Goal: Navigation & Orientation: Find specific page/section

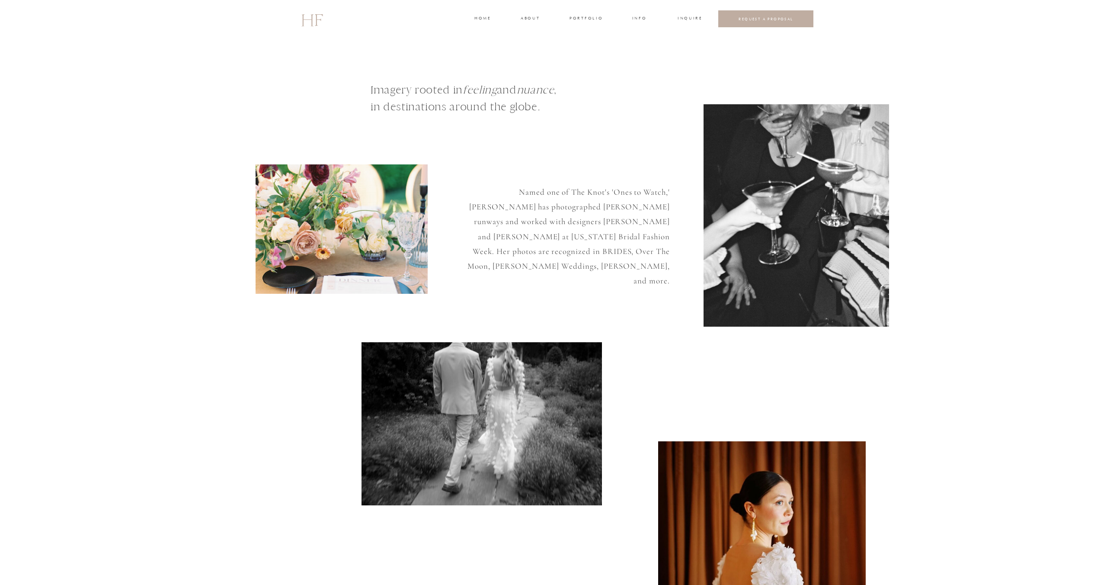
click at [568, 17] on div at bounding box center [553, 19] width 1107 height 38
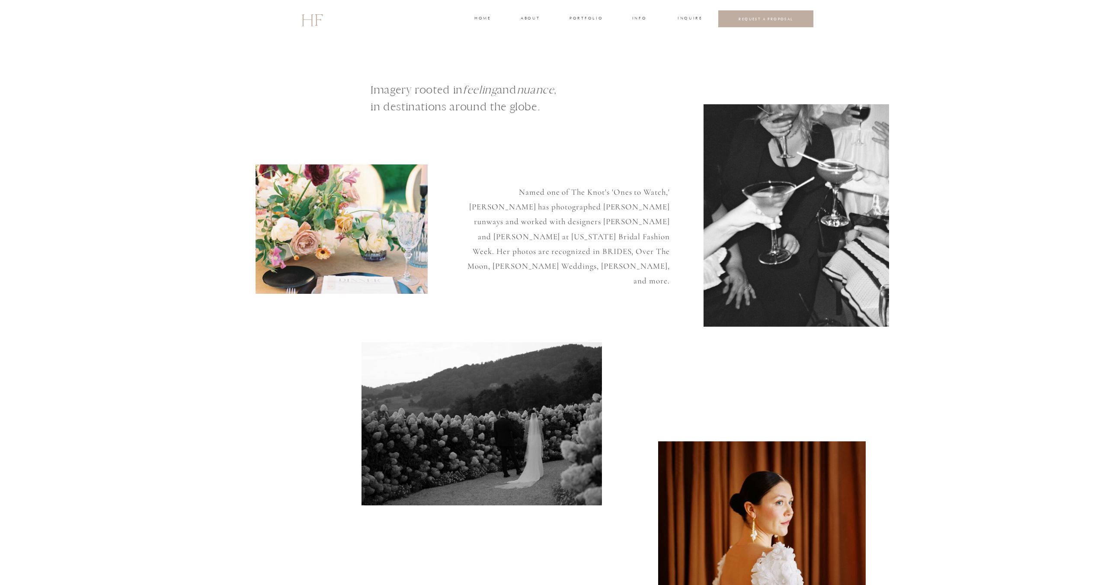
click at [583, 18] on h3 "portfolio" at bounding box center [585, 19] width 32 height 8
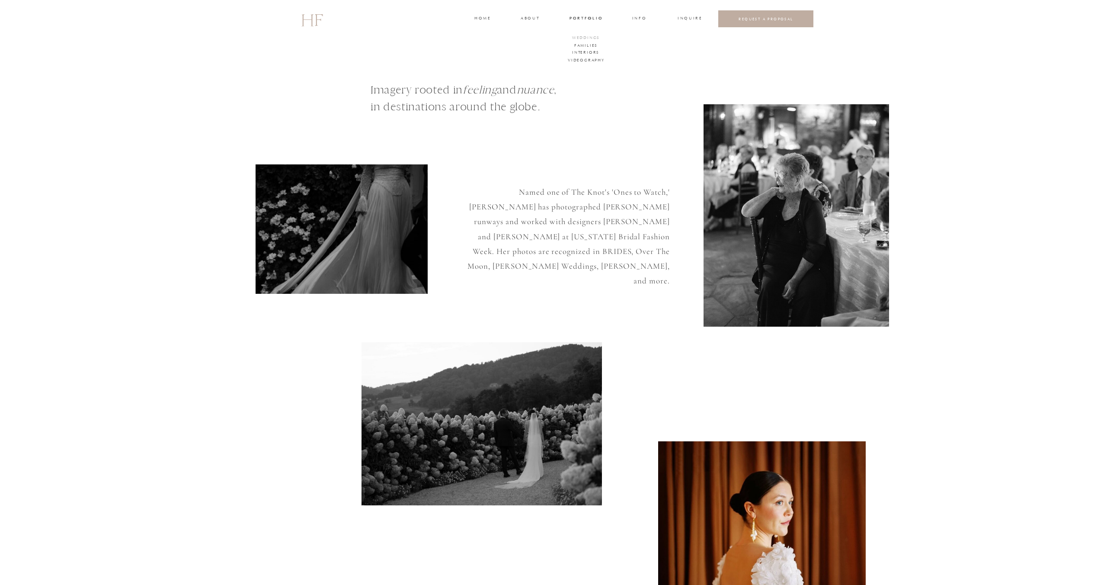
click at [580, 38] on h3 "WEDDINGS" at bounding box center [586, 39] width 30 height 8
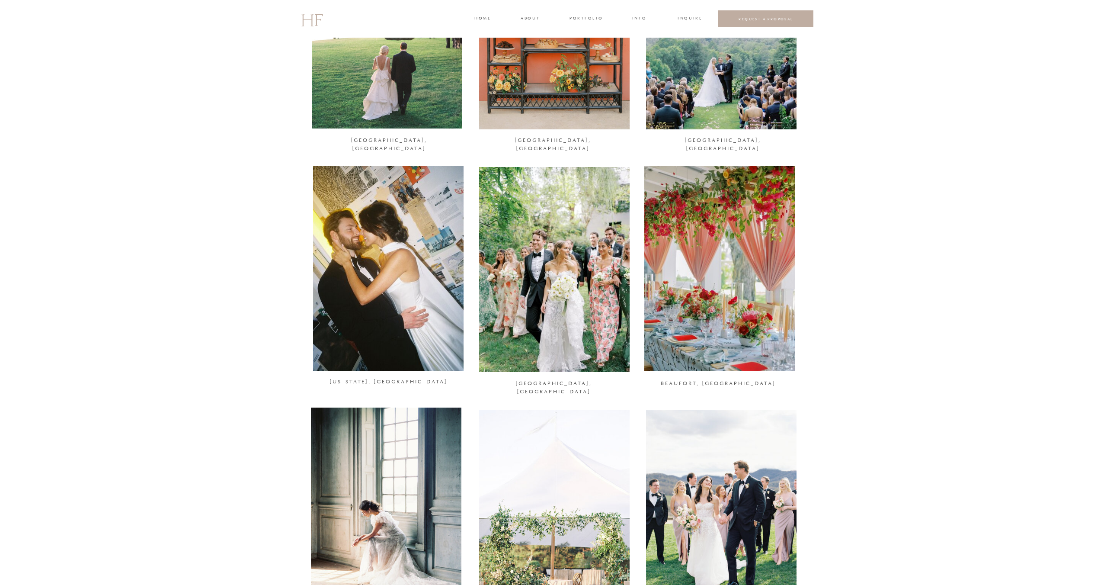
scroll to position [214, 0]
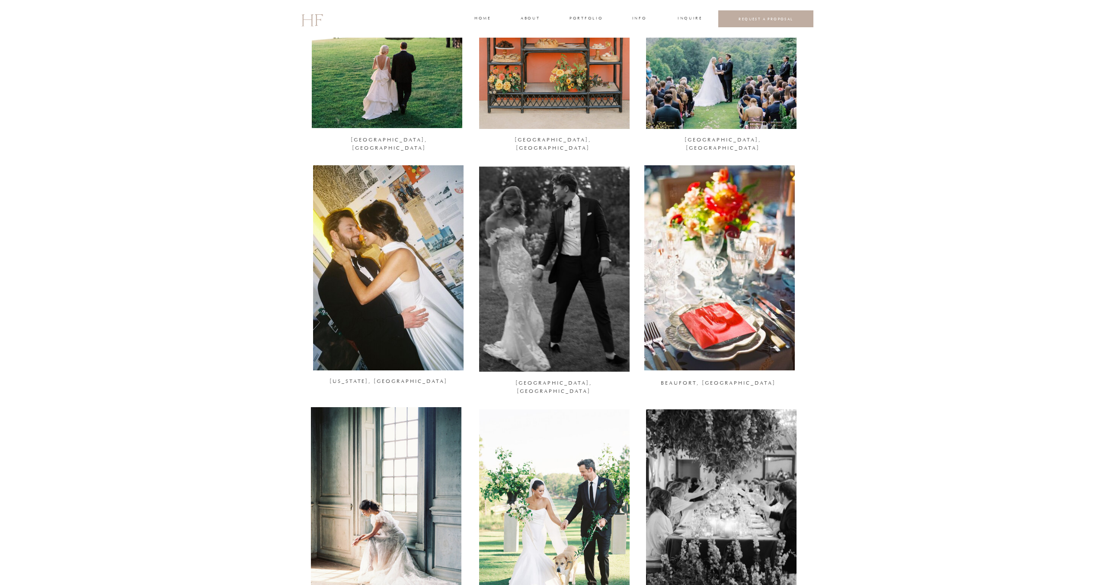
click at [536, 262] on div at bounding box center [554, 268] width 150 height 205
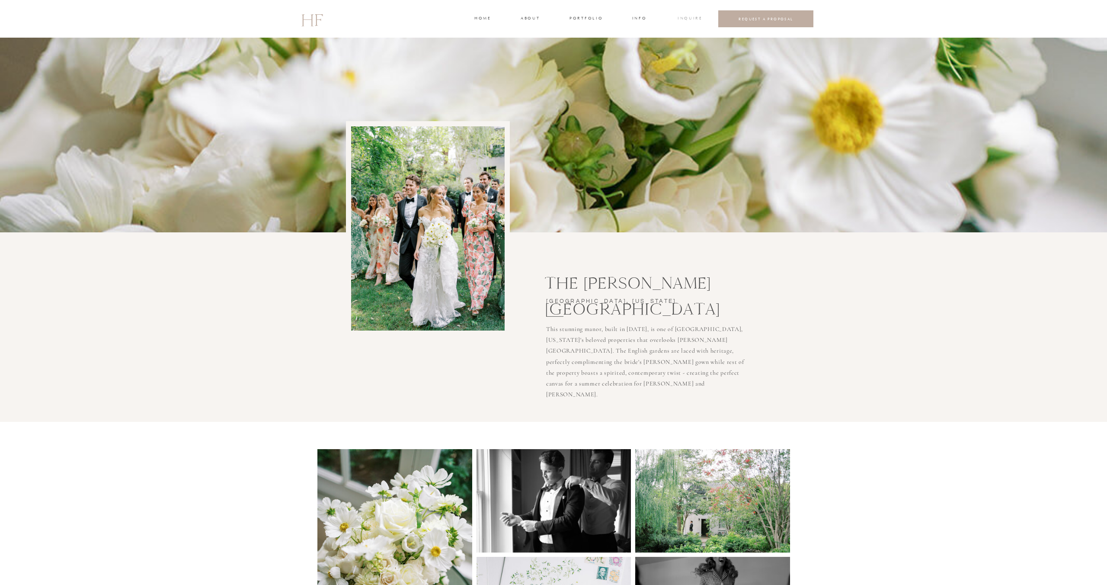
click at [687, 19] on h3 "INQUIRE" at bounding box center [688, 19] width 23 height 8
